Goal: Transaction & Acquisition: Subscribe to service/newsletter

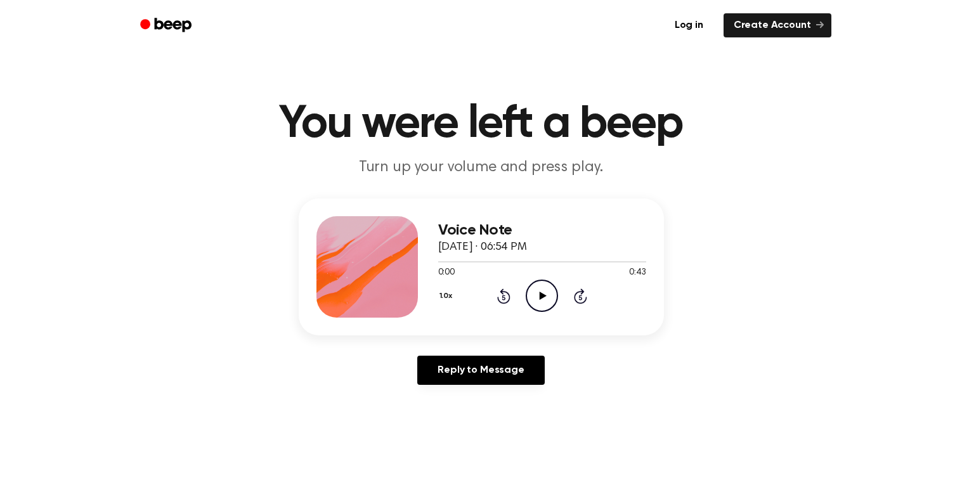
click at [541, 287] on icon "Play Audio" at bounding box center [542, 296] width 32 height 32
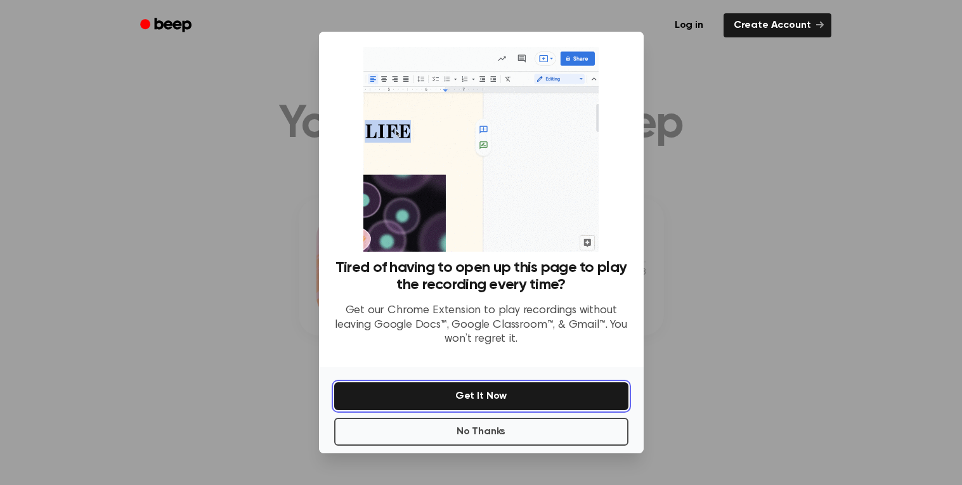
click at [498, 394] on button "Get It Now" at bounding box center [481, 396] width 294 height 28
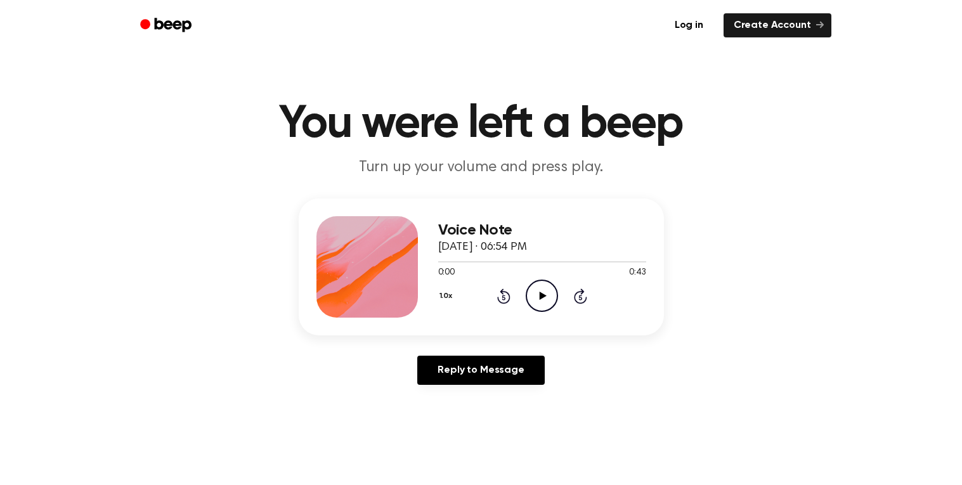
click at [545, 299] on icon "Play Audio" at bounding box center [542, 296] width 32 height 32
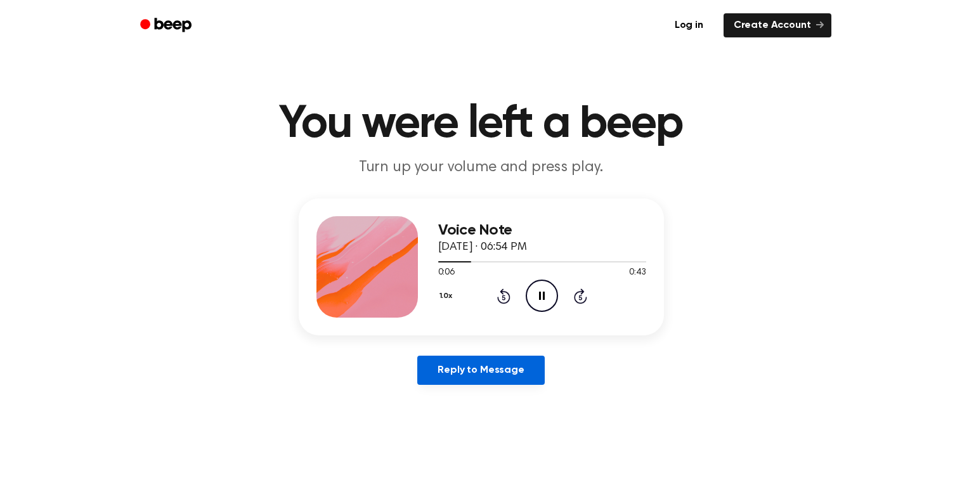
drag, startPoint x: 468, startPoint y: 408, endPoint x: 470, endPoint y: 355, distance: 53.3
click at [468, 380] on main "You were left a beep Turn up your volume and press play. Voice Note [DATE] · 06…" at bounding box center [481, 391] width 962 height 782
click at [467, 354] on div "Voice Note [DATE] · 06:54 PM 0:07 0:43 Your browser does not support the [objec…" at bounding box center [480, 296] width 931 height 197
click at [465, 361] on link "Reply to Message" at bounding box center [480, 370] width 127 height 29
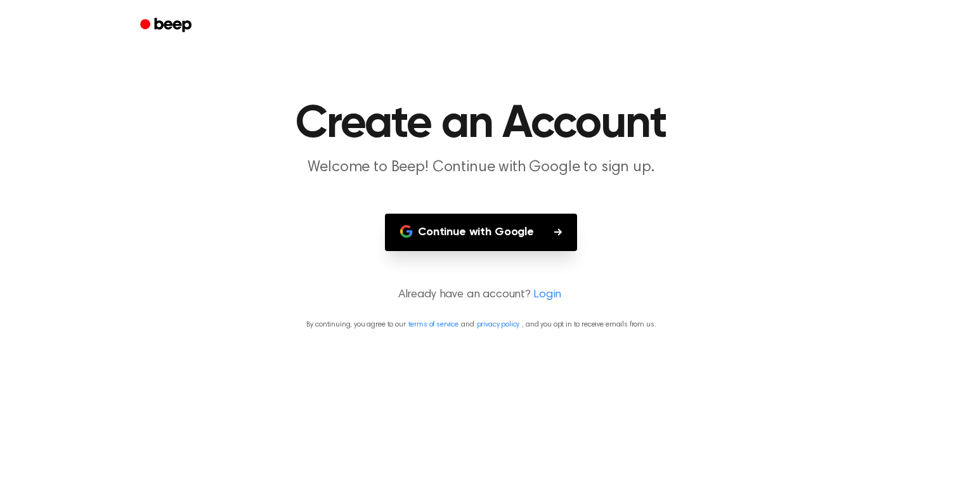
click at [501, 209] on main "Create an Account Welcome to Beep! Continue with Google to sign up. Continue wi…" at bounding box center [481, 242] width 962 height 485
click at [497, 233] on button "Continue with Google" at bounding box center [481, 232] width 192 height 37
